Goal: Information Seeking & Learning: Compare options

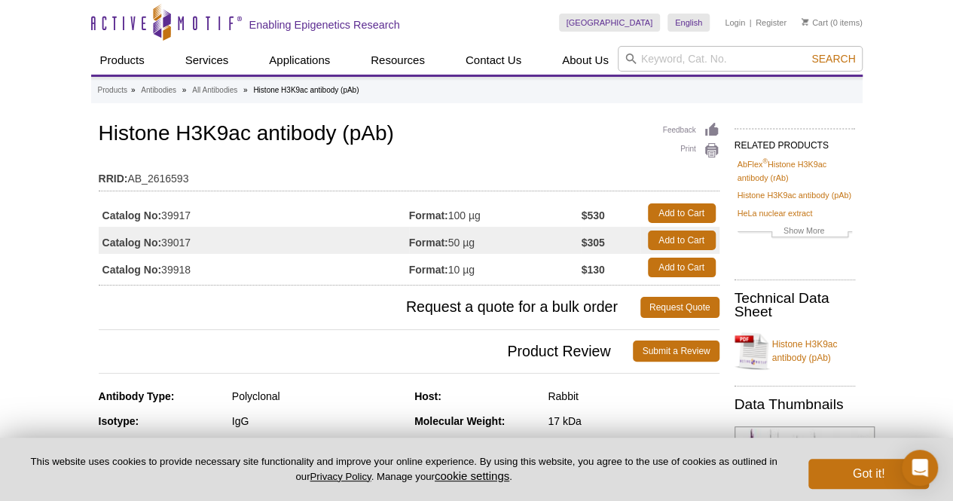
drag, startPoint x: 196, startPoint y: 215, endPoint x: 164, endPoint y: 213, distance: 31.7
click at [164, 213] on td "Catalog No: 39917" at bounding box center [254, 213] width 310 height 27
copy td "39917"
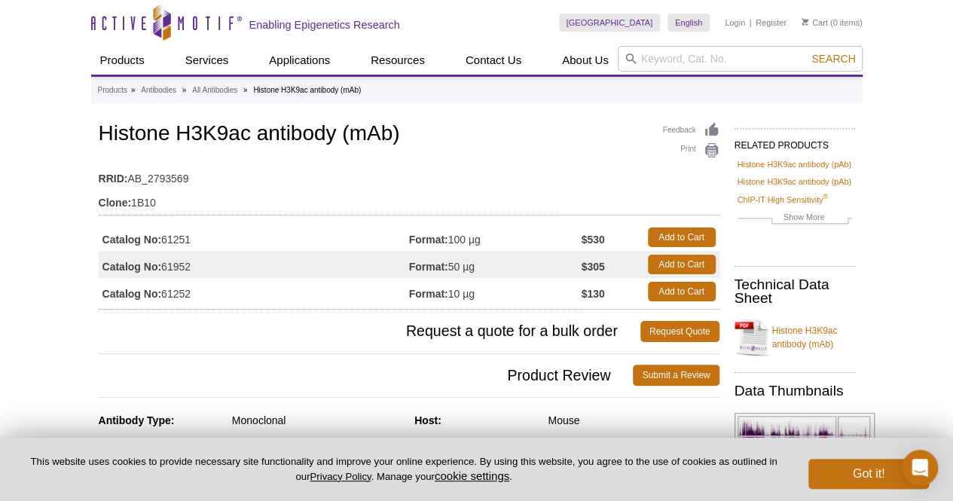
drag, startPoint x: 200, startPoint y: 236, endPoint x: 163, endPoint y: 240, distance: 37.1
click at [163, 240] on td "Catalog No: 61251" at bounding box center [254, 237] width 310 height 27
copy td "61251"
